Goal: Task Accomplishment & Management: Use online tool/utility

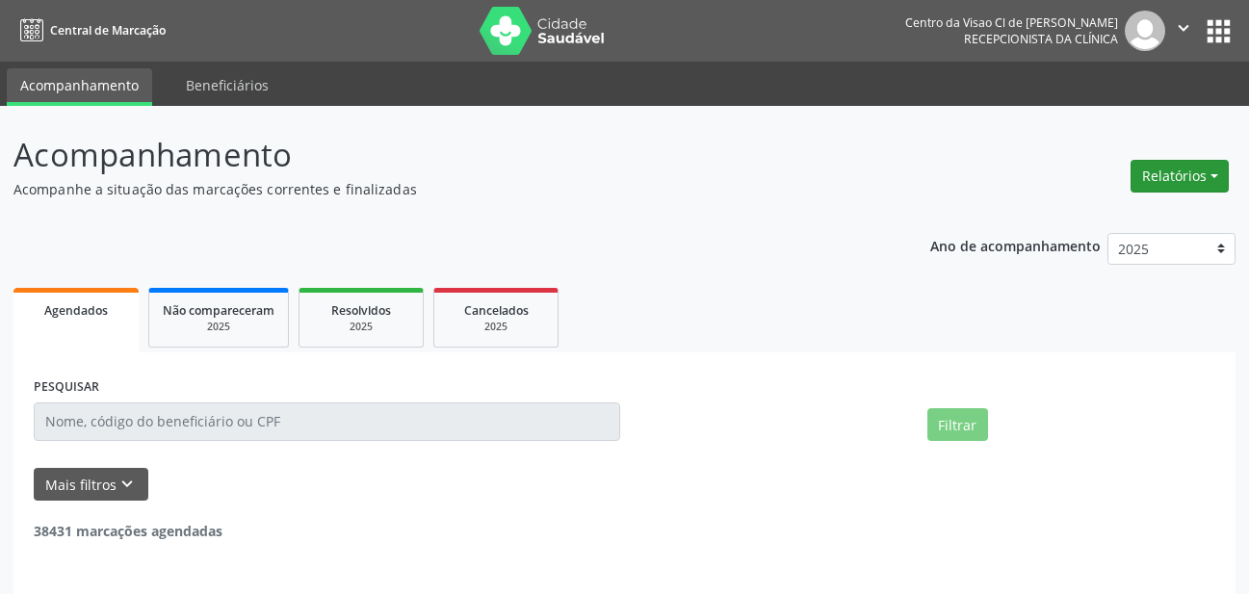
click at [1169, 170] on button "Relatórios" at bounding box center [1180, 176] width 98 height 33
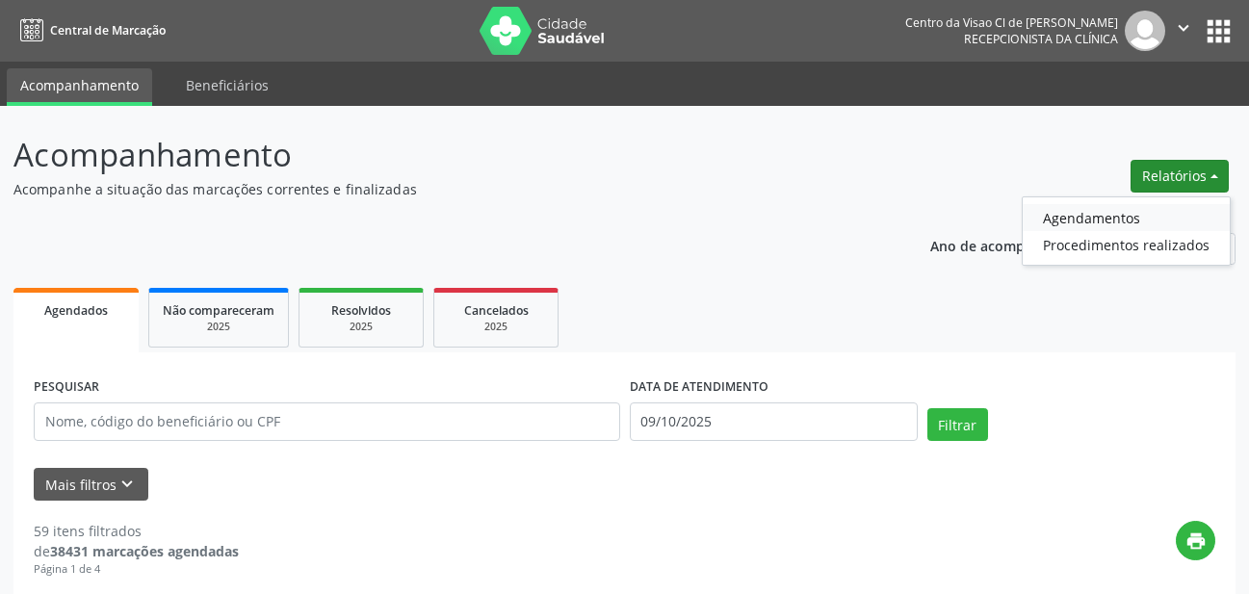
click at [1114, 215] on link "Agendamentos" at bounding box center [1126, 217] width 207 height 27
select select "9"
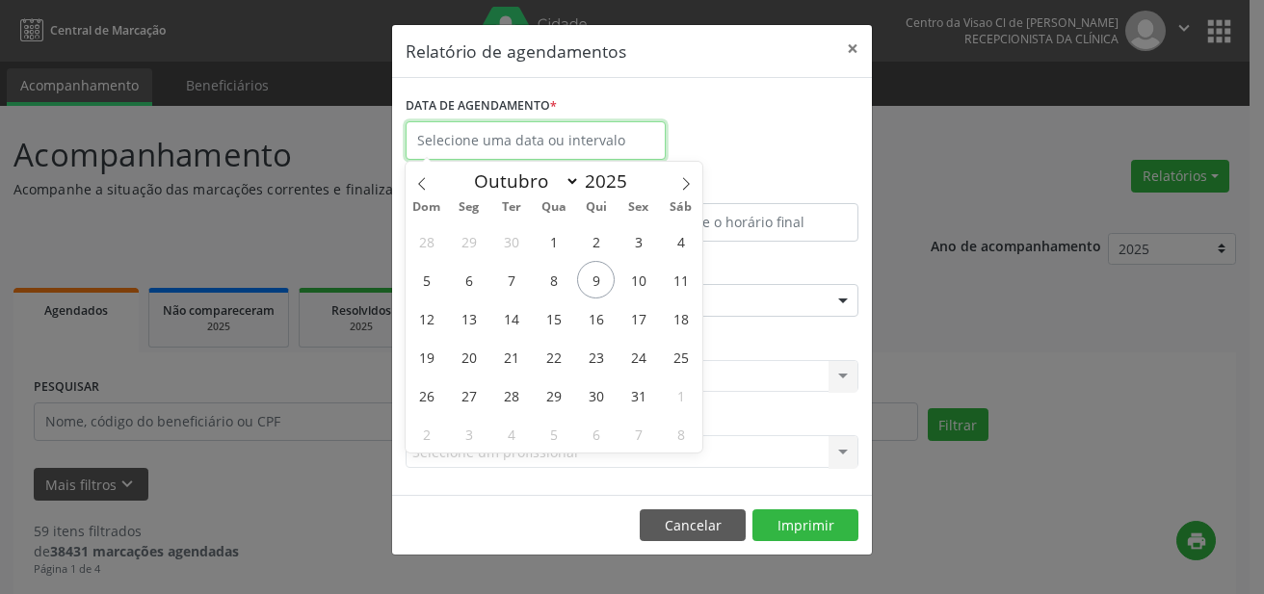
click at [448, 135] on input "text" at bounding box center [535, 140] width 260 height 39
click at [607, 283] on span "9" at bounding box center [596, 280] width 38 height 38
type input "09/10/2025"
click at [590, 277] on span "9" at bounding box center [596, 280] width 38 height 38
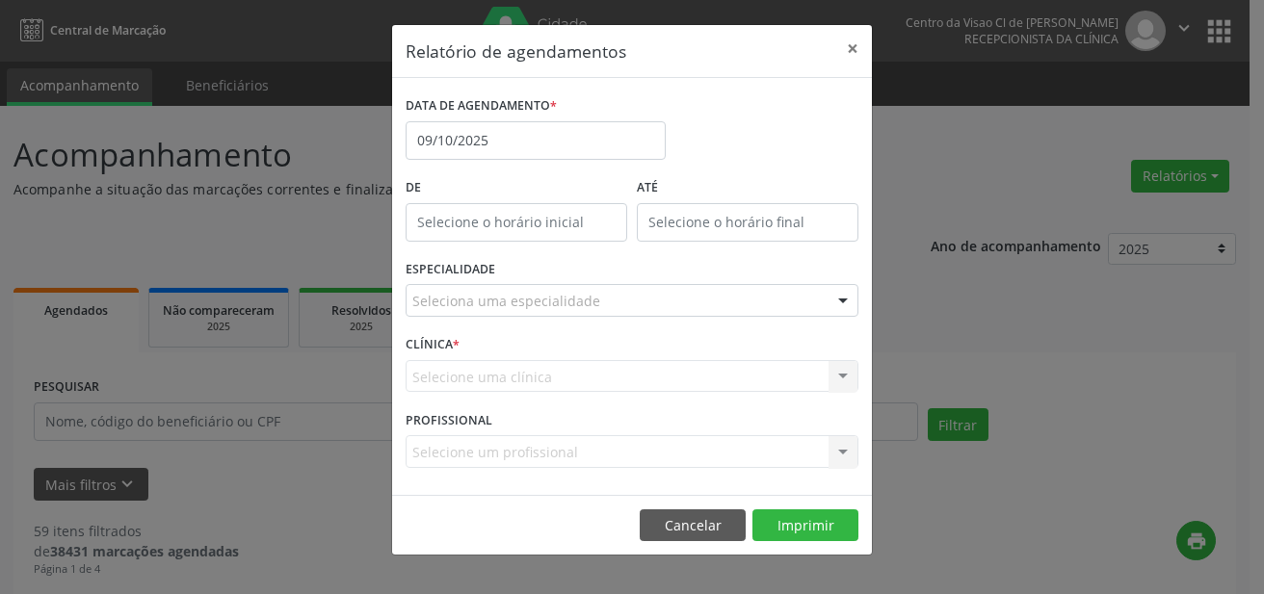
click at [480, 290] on div "Seleciona uma especialidade" at bounding box center [631, 300] width 453 height 33
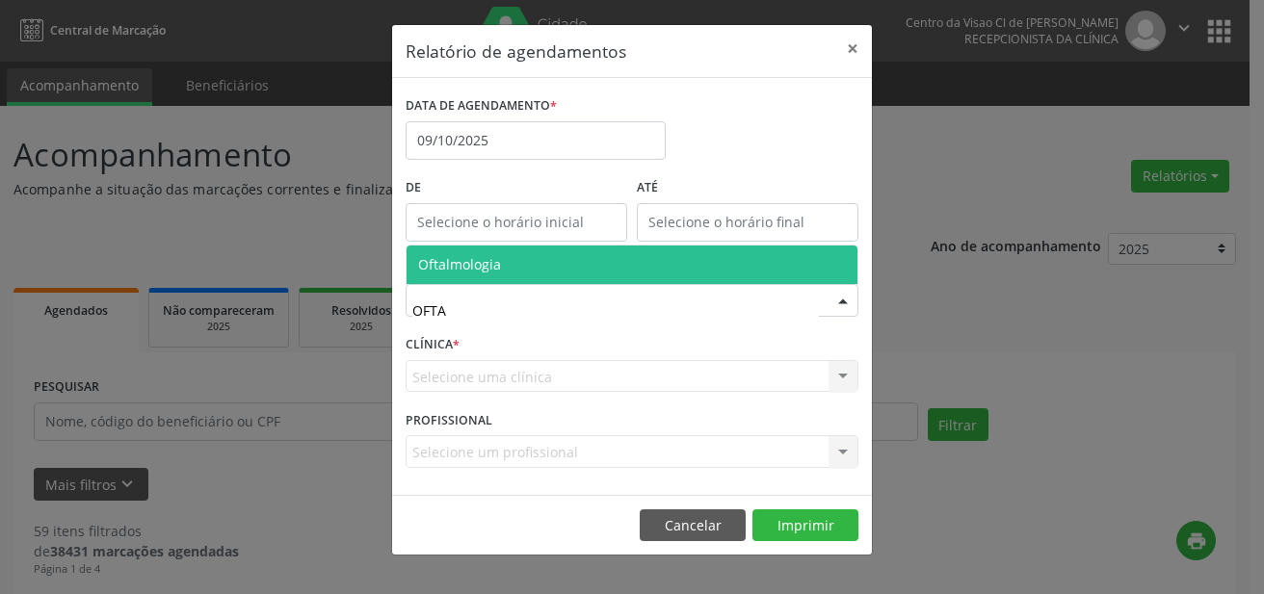
type input "OFTAL"
click at [473, 272] on span "Oftalmologia" at bounding box center [459, 264] width 83 height 18
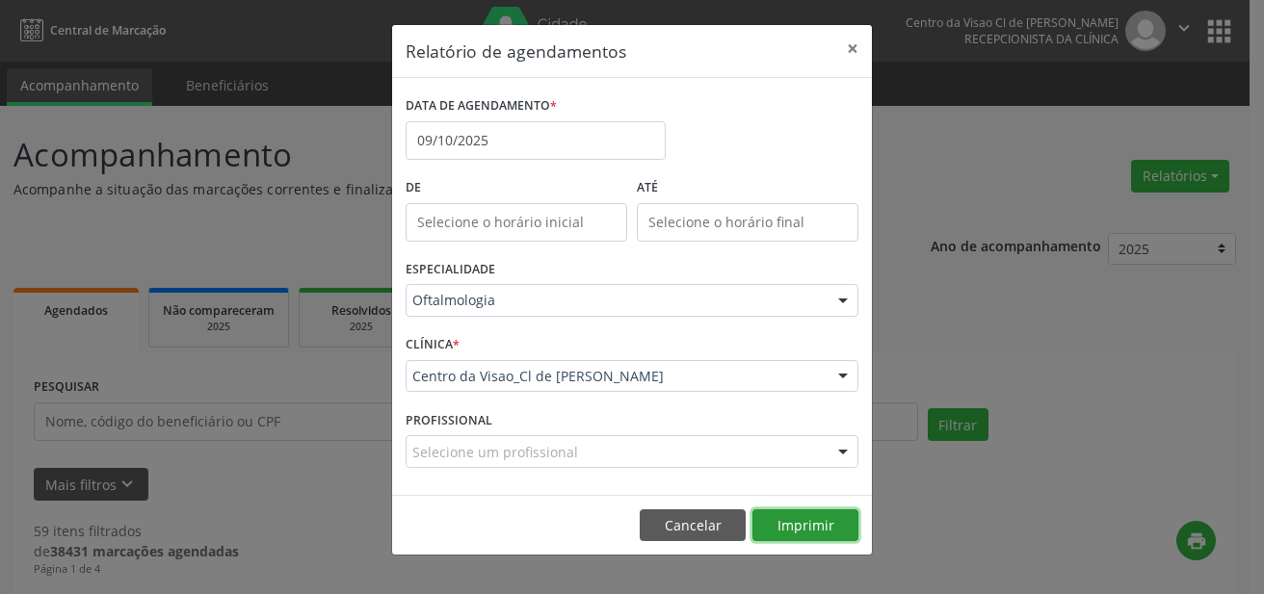
click at [792, 520] on button "Imprimir" at bounding box center [805, 525] width 106 height 33
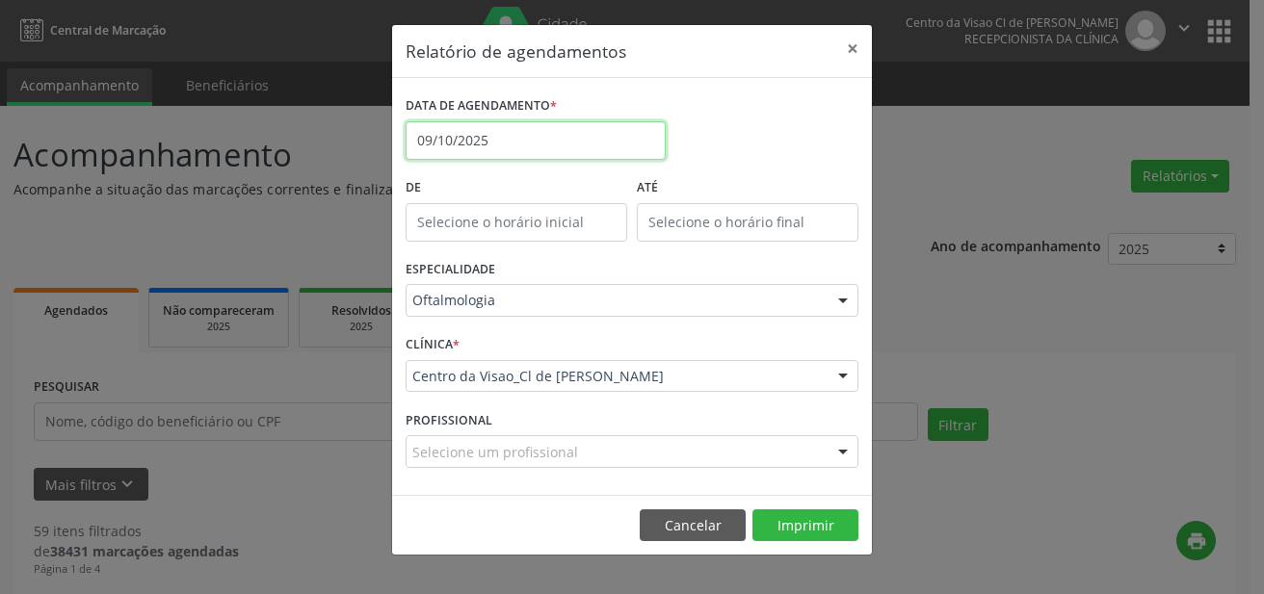
click at [505, 135] on input "09/10/2025" at bounding box center [535, 140] width 260 height 39
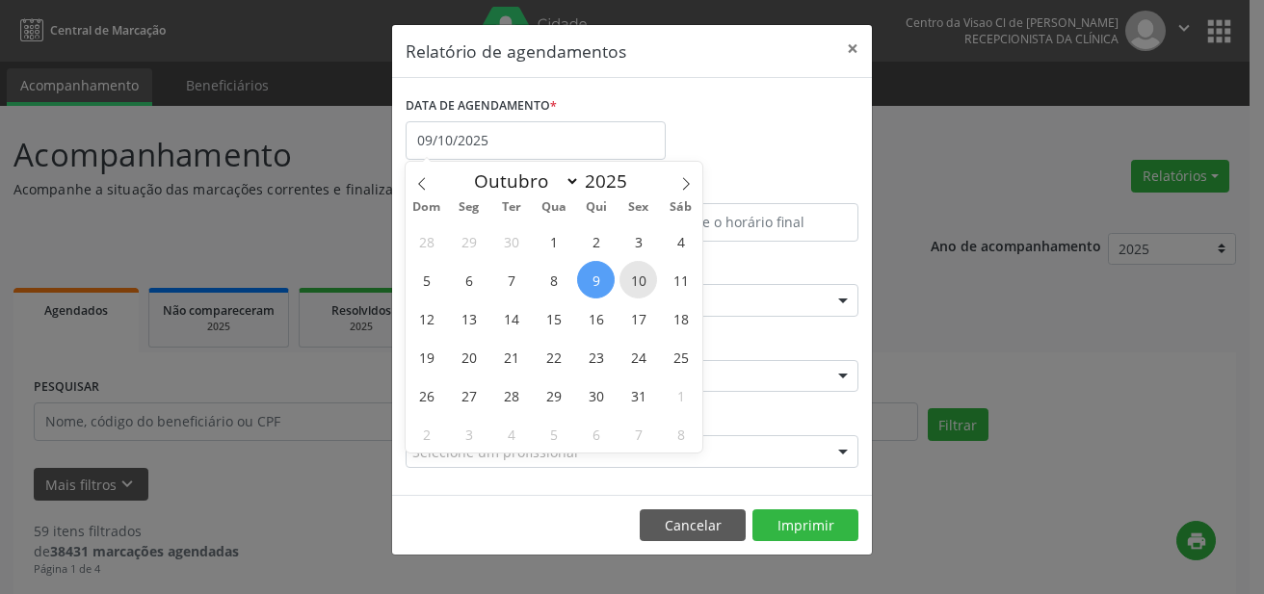
click at [633, 281] on span "10" at bounding box center [638, 280] width 38 height 38
type input "[DATE]"
click at [633, 281] on span "10" at bounding box center [638, 280] width 38 height 38
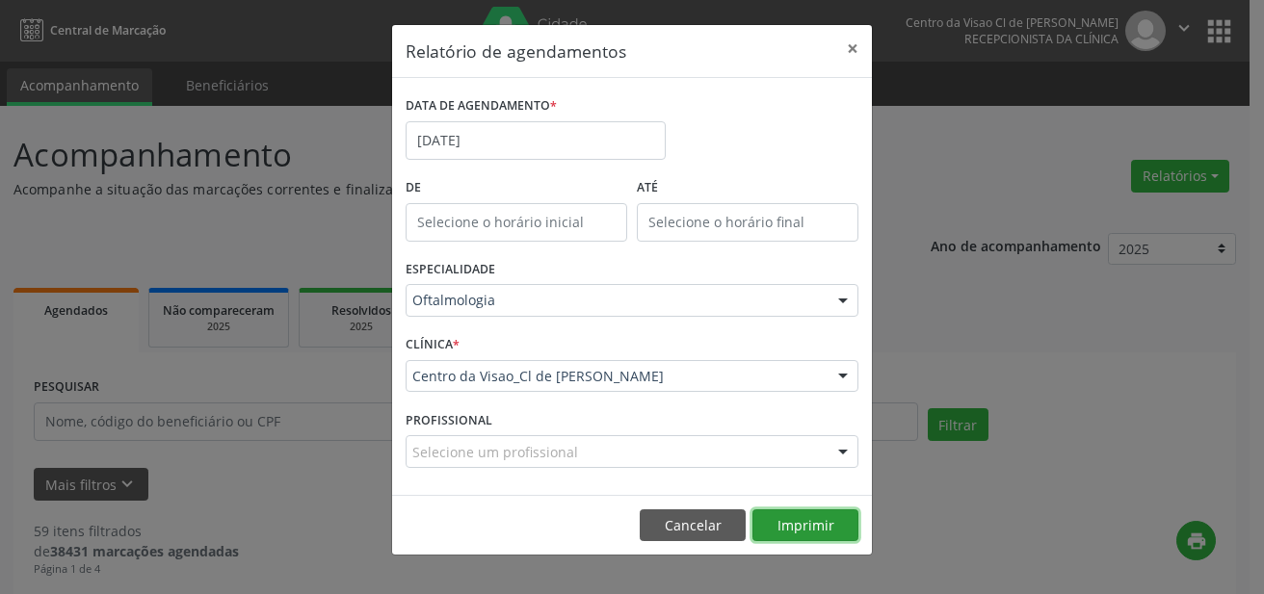
click at [804, 518] on button "Imprimir" at bounding box center [805, 525] width 106 height 33
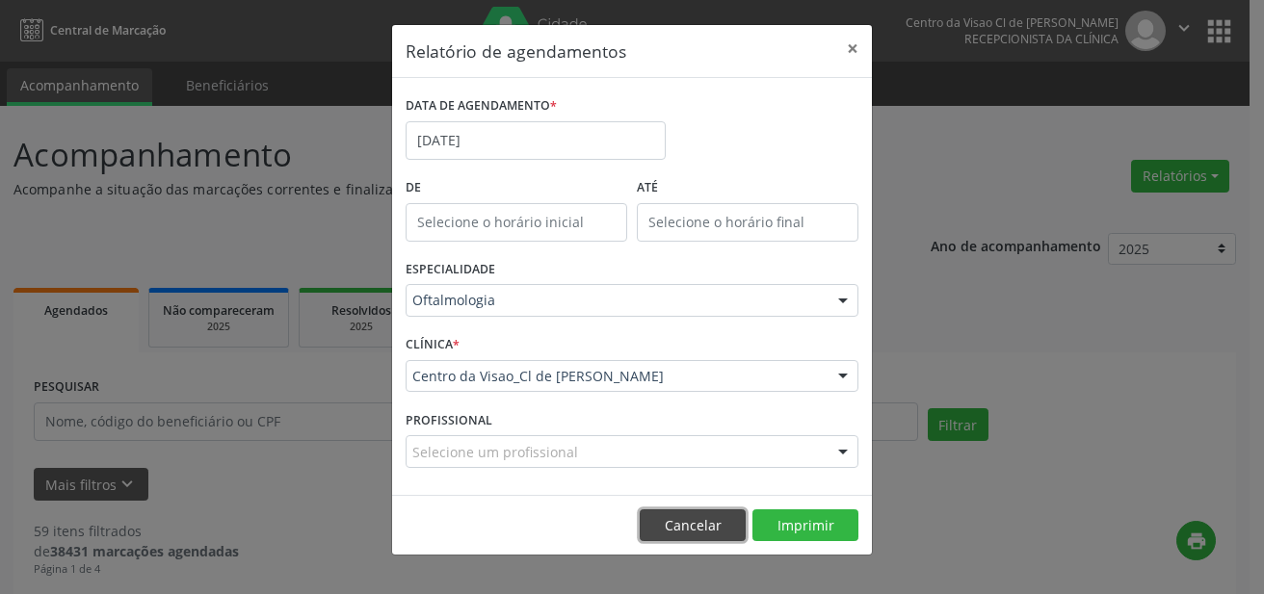
click at [707, 521] on button "Cancelar" at bounding box center [693, 525] width 106 height 33
